Goal: Navigation & Orientation: Understand site structure

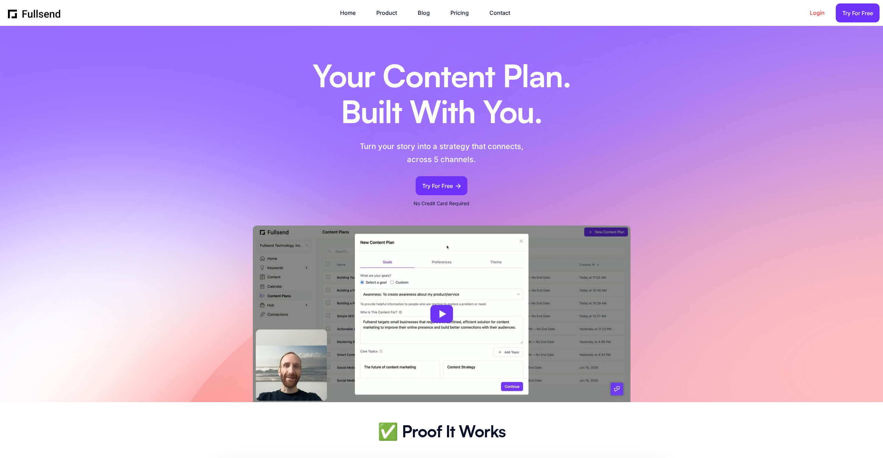
click at [813, 14] on link "Login" at bounding box center [821, 12] width 22 height 9
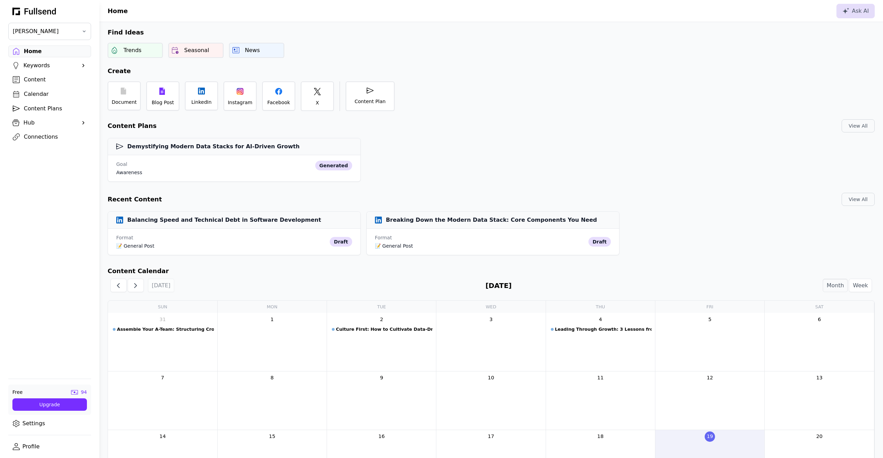
click at [49, 63] on div "Keywords" at bounding box center [49, 65] width 52 height 8
click at [39, 65] on div "Keywords" at bounding box center [49, 65] width 52 height 8
click at [35, 77] on div "Content" at bounding box center [55, 80] width 63 height 8
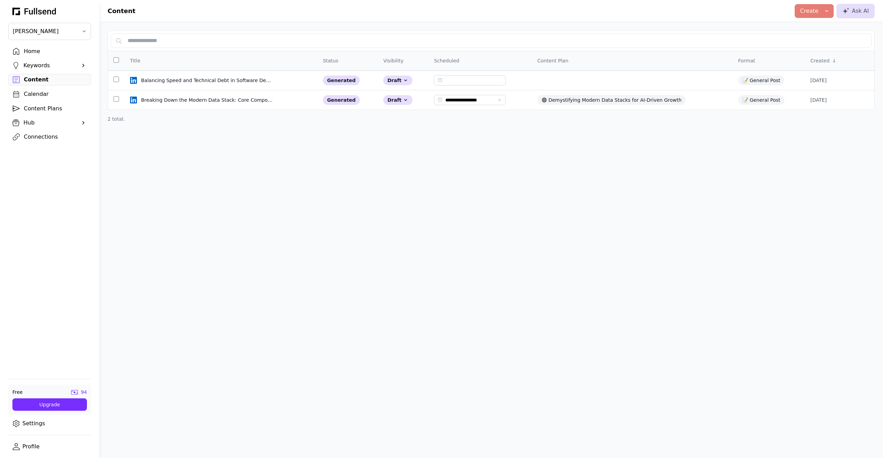
click at [35, 93] on div "Calendar" at bounding box center [55, 94] width 63 height 8
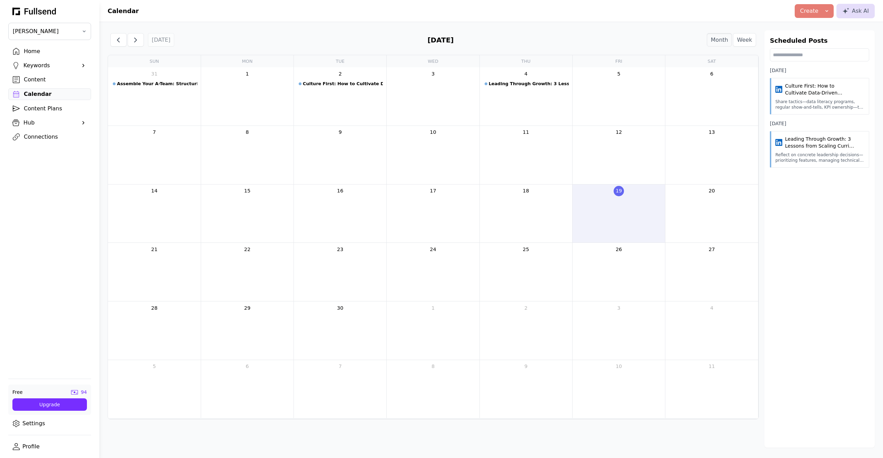
click at [37, 110] on div "Content Plans" at bounding box center [55, 109] width 63 height 8
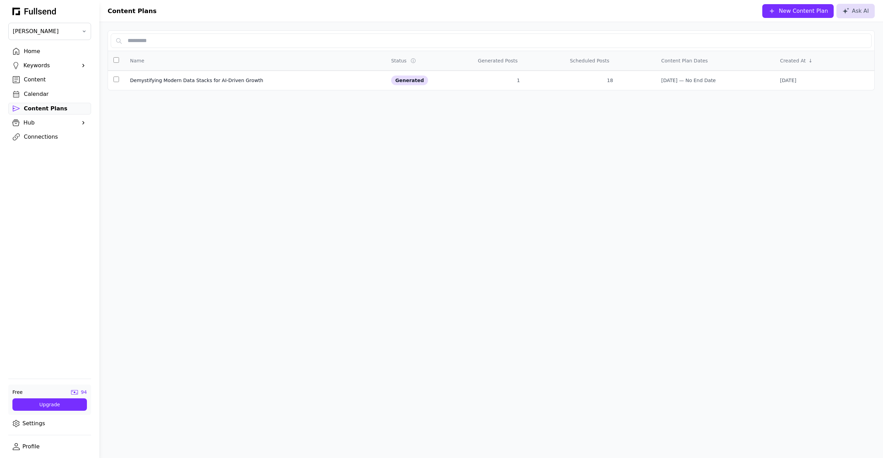
click at [34, 123] on div "Hub" at bounding box center [49, 123] width 52 height 8
click at [37, 194] on div "Connections" at bounding box center [55, 195] width 63 height 8
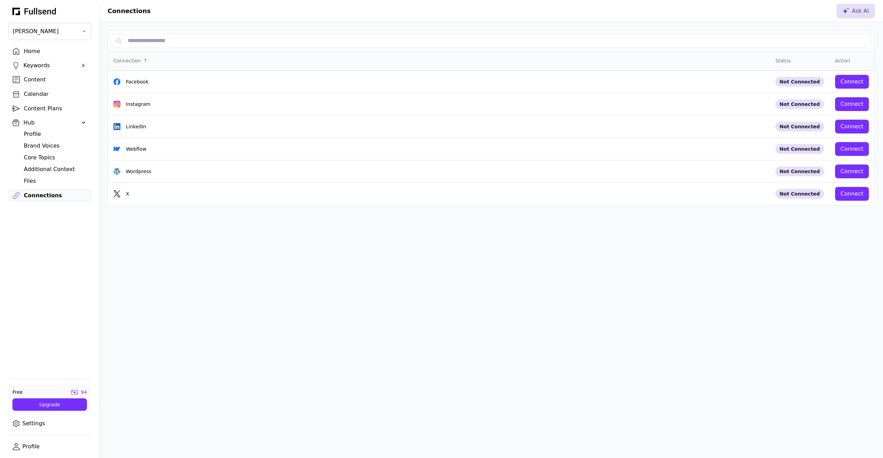
click at [34, 54] on div "Home" at bounding box center [55, 51] width 63 height 8
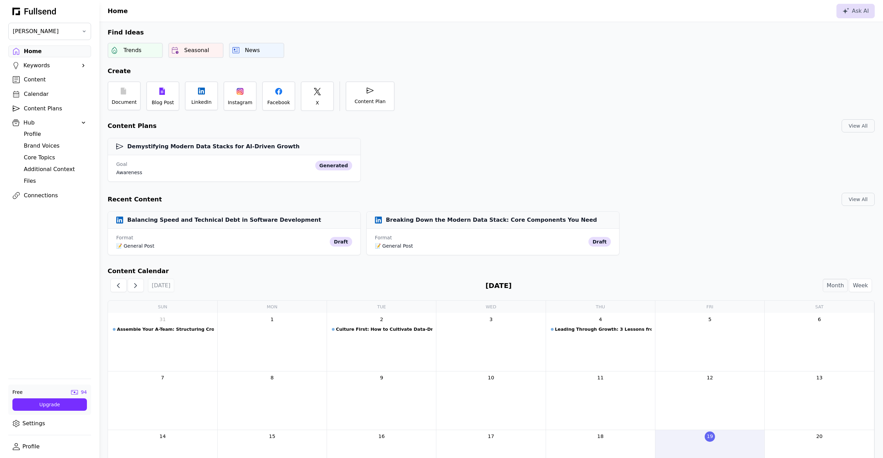
click at [562, 111] on div "Document Blog Post LinkedIn Instagram Facebook X Content Plan" at bounding box center [491, 96] width 784 height 30
